Goal: Navigation & Orientation: Find specific page/section

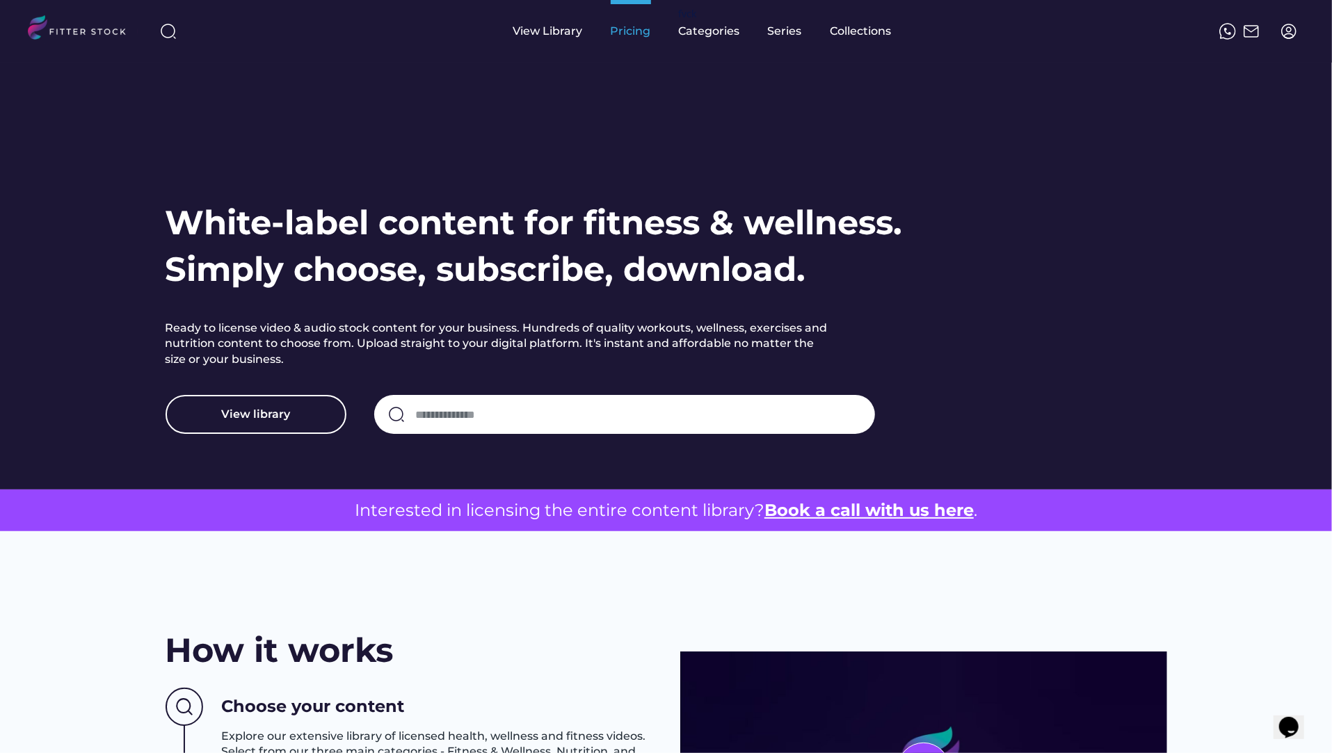
click at [533, 45] on div "View Library" at bounding box center [548, 31] width 70 height 63
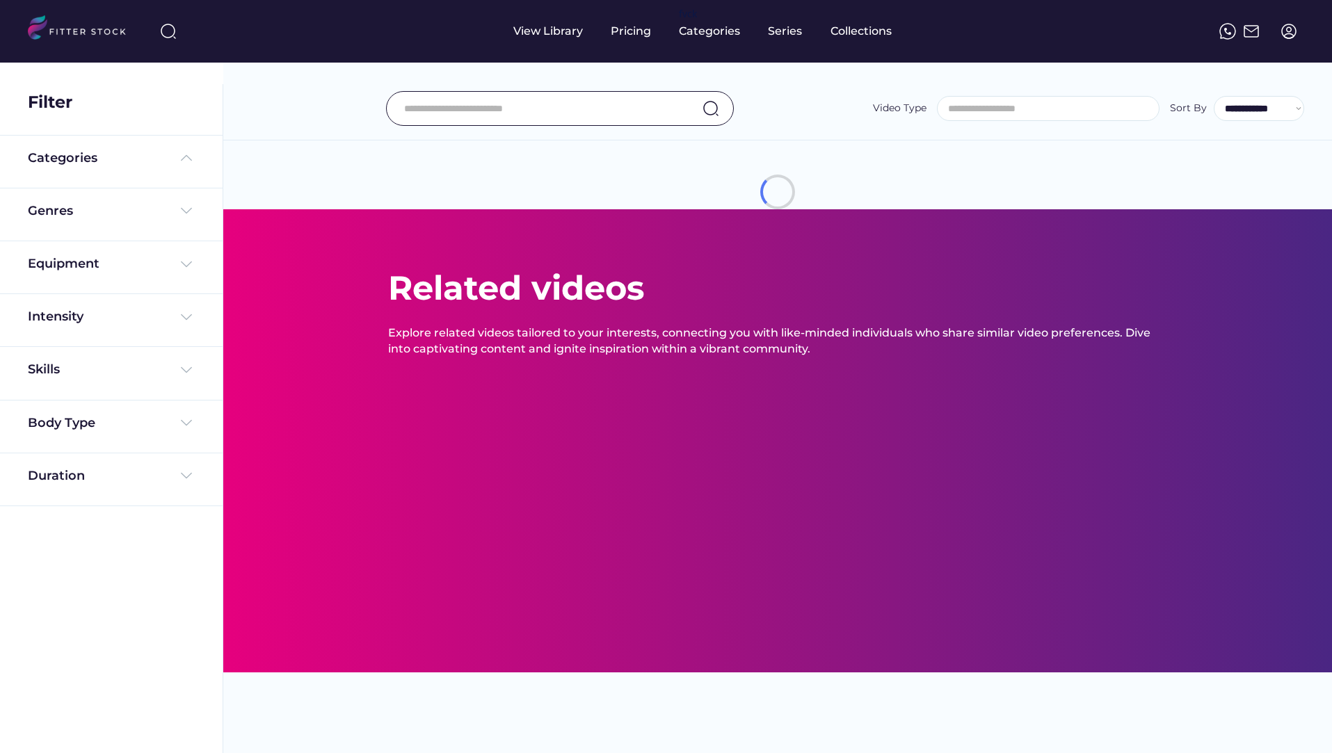
select select
select select "**********"
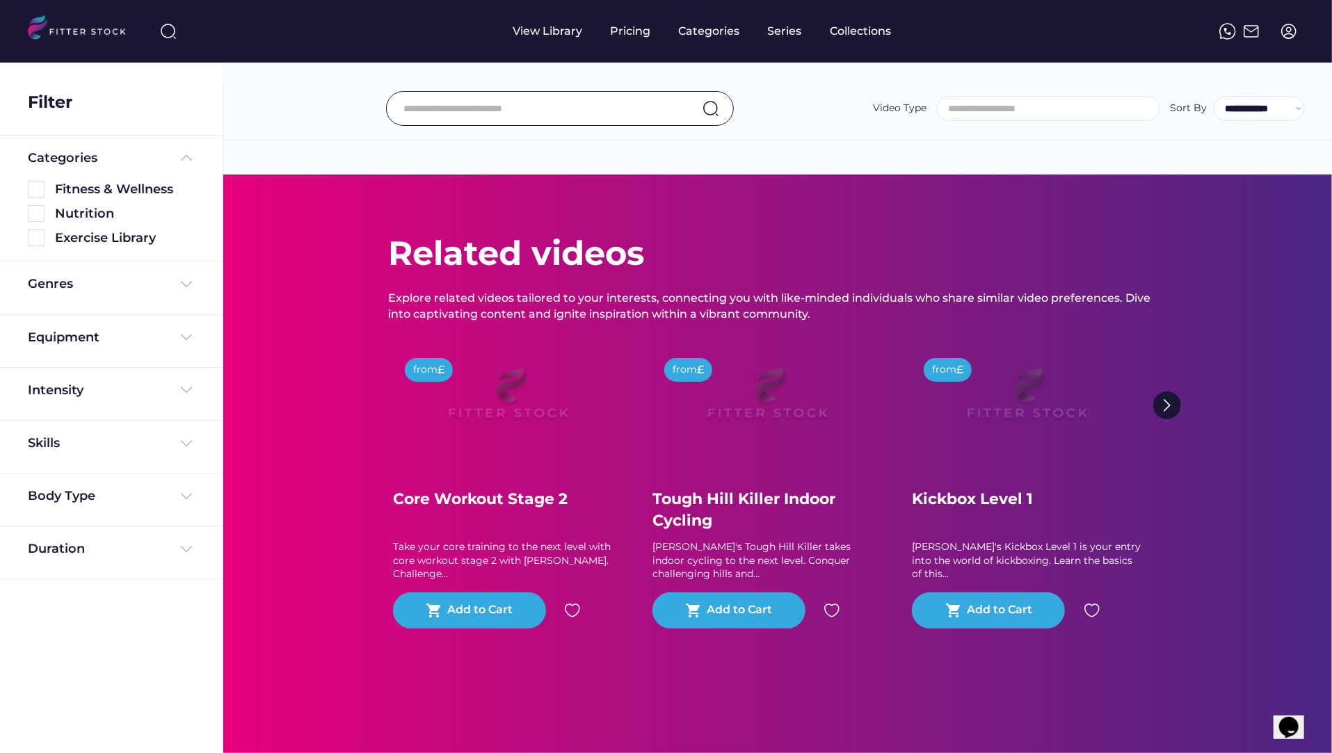
select select "**********"
